Goal: Task Accomplishment & Management: Manage account settings

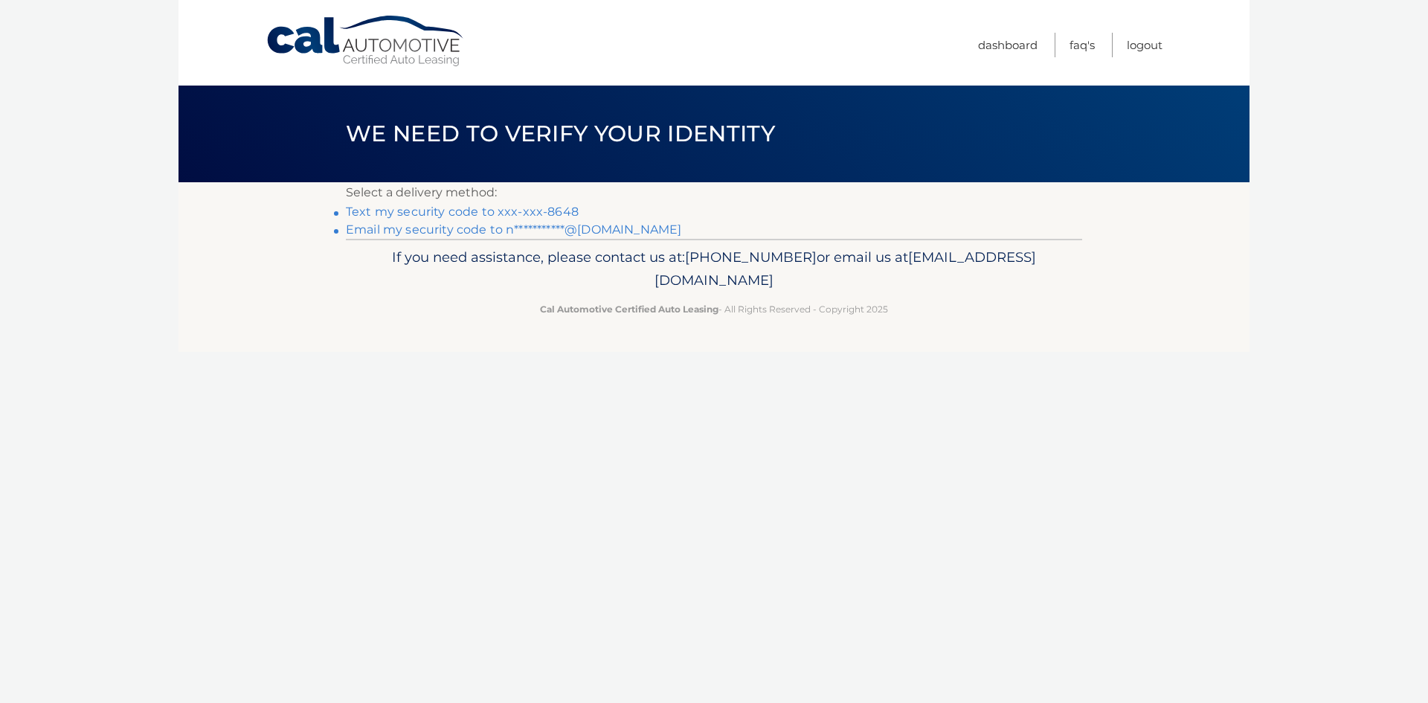
click at [539, 210] on link "Text my security code to xxx-xxx-8648" at bounding box center [462, 211] width 233 height 14
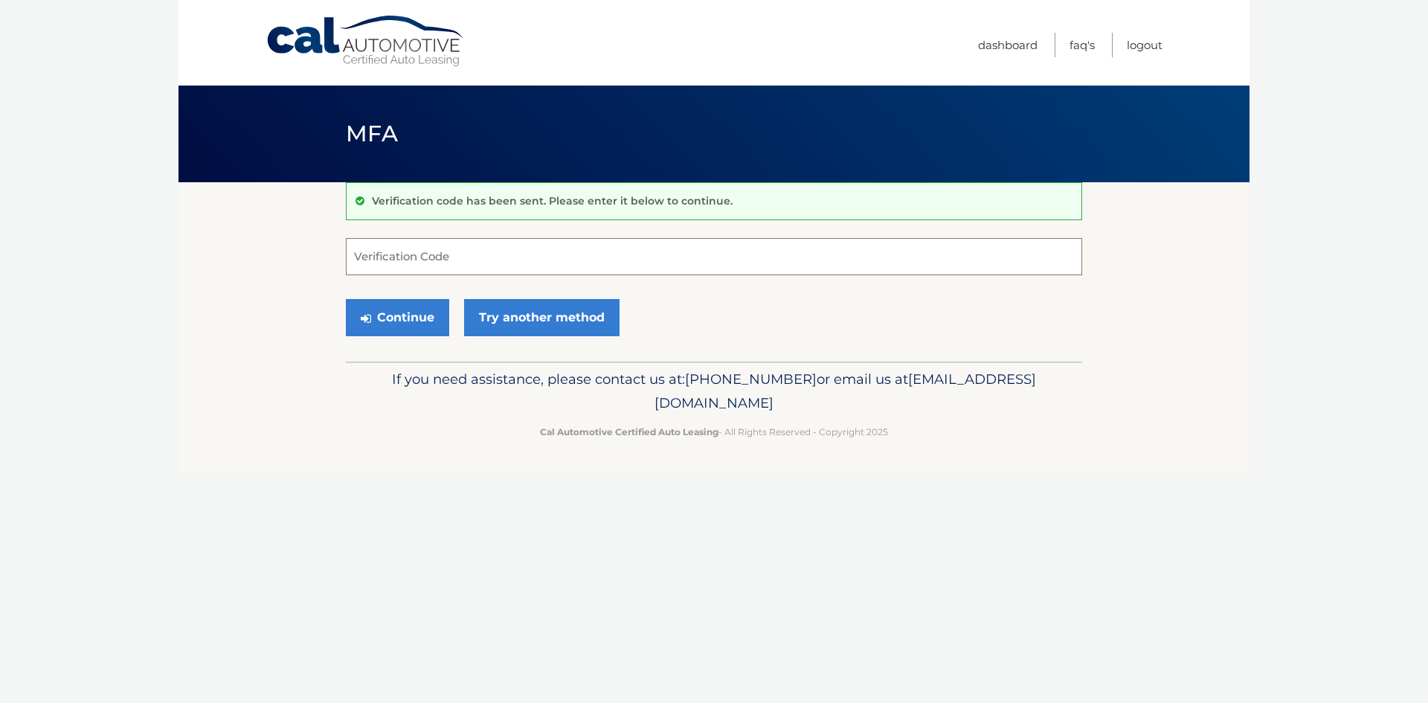
click at [489, 262] on input "Verification Code" at bounding box center [714, 256] width 736 height 37
type input "717976"
click at [404, 312] on button "Continue" at bounding box center [397, 317] width 103 height 37
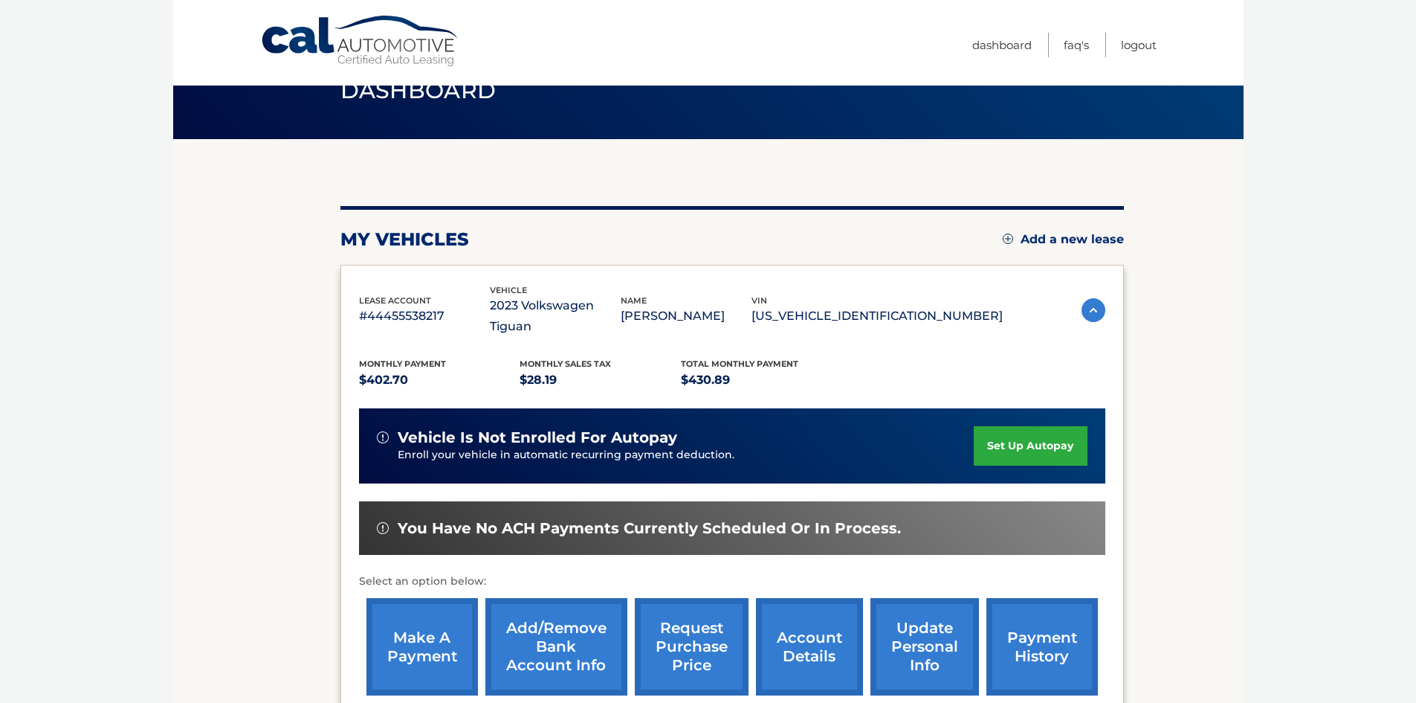
scroll to position [149, 0]
